Goal: Transaction & Acquisition: Obtain resource

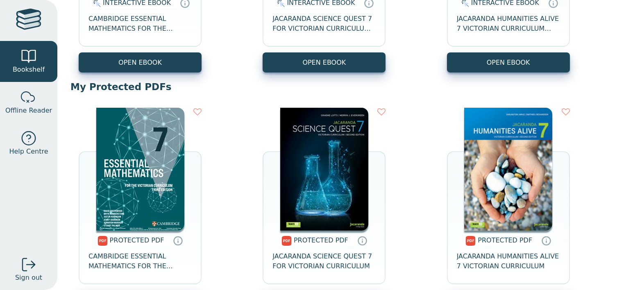
scroll to position [243, 0]
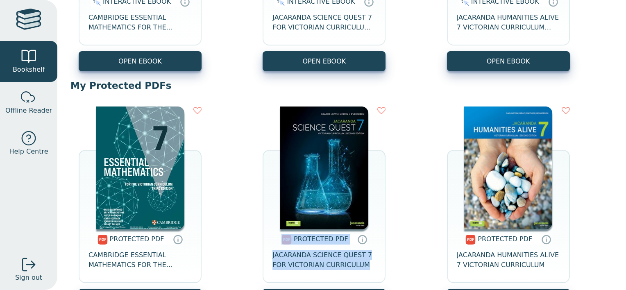
drag, startPoint x: 434, startPoint y: 175, endPoint x: 410, endPoint y: 130, distance: 51.0
click at [410, 130] on div "PROTECTED PDF CAMBRIDGE ESSENTIAL MATHEMATICS FOR THE VICTORIAN CURRICULUM YEAR…" at bounding box center [342, 207] width 543 height 219
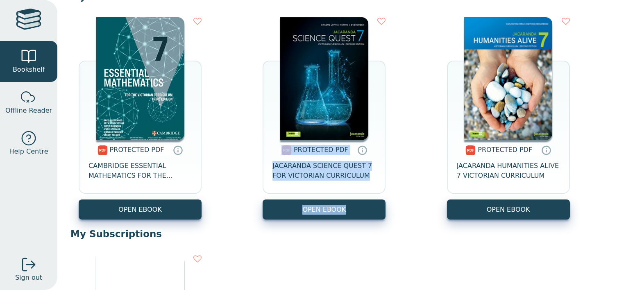
scroll to position [340, 0]
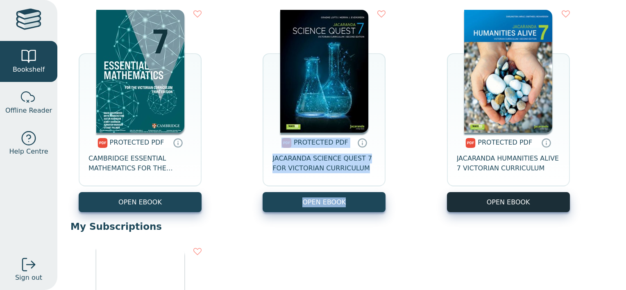
click at [469, 205] on link "OPEN EBOOK" at bounding box center [508, 202] width 123 height 20
click at [403, 123] on div "PROTECTED PDF CAMBRIDGE ESSENTIAL MATHEMATICS FOR THE VICTORIAN CURRICULUM YEAR…" at bounding box center [342, 111] width 543 height 219
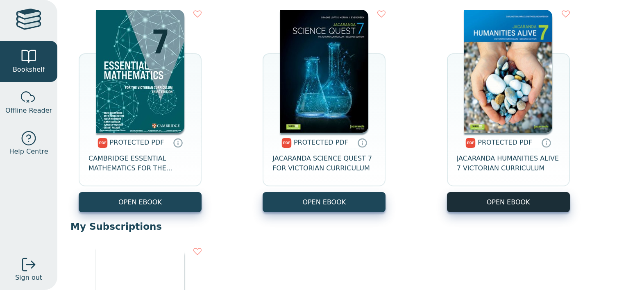
click at [516, 199] on link "OPEN EBOOK" at bounding box center [508, 202] width 123 height 20
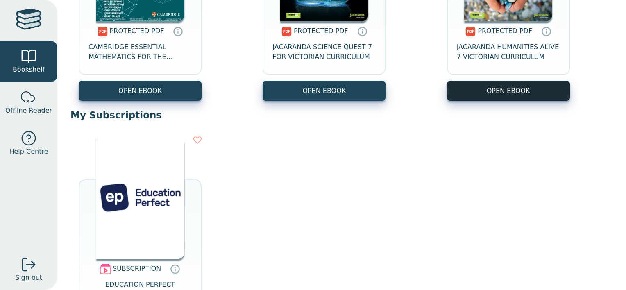
scroll to position [455, 0]
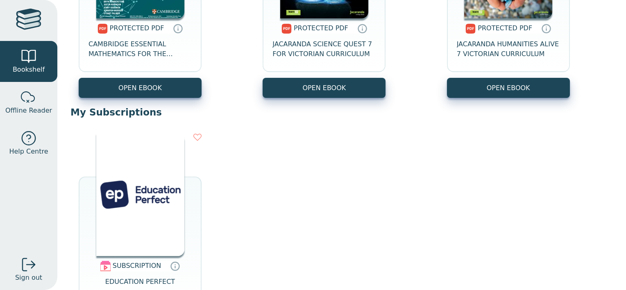
click at [444, 226] on div "SUBSCRIPTION EDUCATION PERFECT LAUNCH" at bounding box center [342, 234] width 543 height 219
click at [511, 95] on link "OPEN EBOOK" at bounding box center [508, 88] width 123 height 20
click at [484, 87] on link "OPEN EBOOK" at bounding box center [508, 88] width 123 height 20
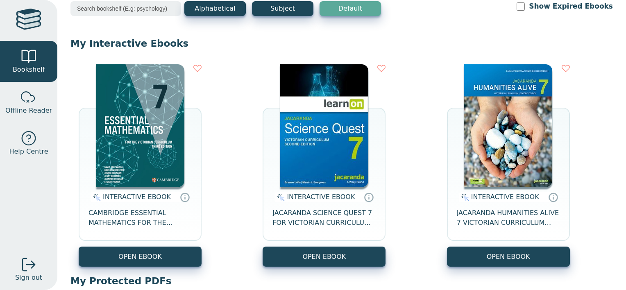
scroll to position [40, 0]
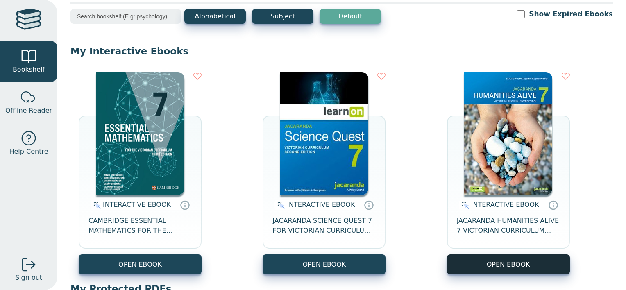
click at [502, 257] on button "OPEN EBOOK" at bounding box center [508, 265] width 123 height 20
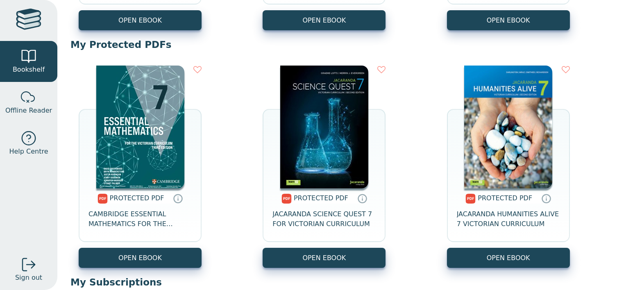
scroll to position [278, 0]
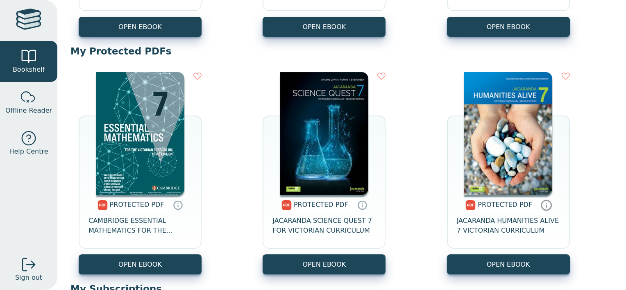
click at [541, 205] on icon at bounding box center [547, 205] width 12 height 12
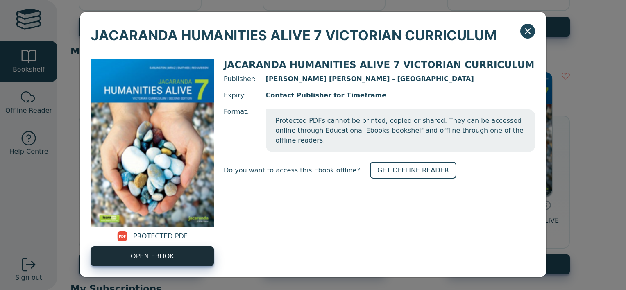
click at [178, 253] on link "OPEN EBOOK" at bounding box center [152, 256] width 123 height 20
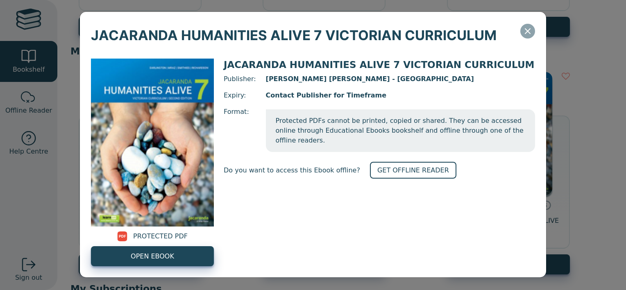
click at [527, 32] on icon "Close" at bounding box center [528, 31] width 5 height 5
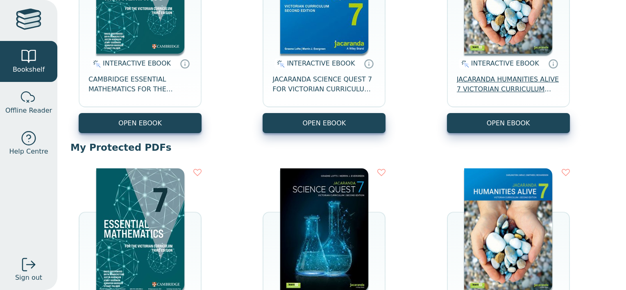
scroll to position [180, 0]
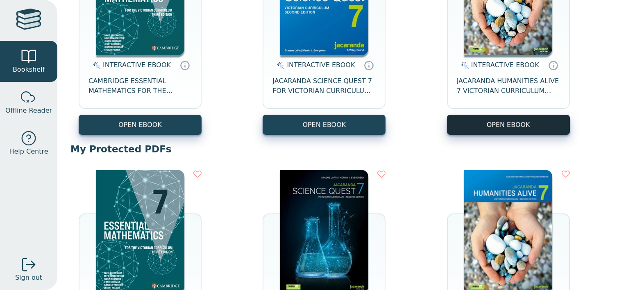
click at [510, 127] on button "OPEN EBOOK" at bounding box center [508, 125] width 123 height 20
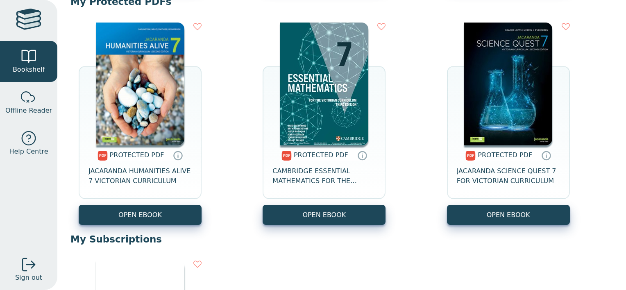
scroll to position [328, 0]
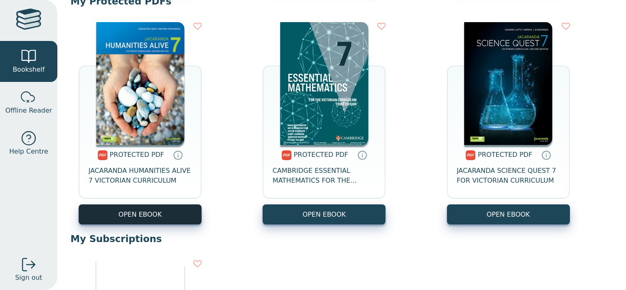
click at [174, 212] on link "OPEN EBOOK" at bounding box center [140, 215] width 123 height 20
